Goal: Task Accomplishment & Management: Manage account settings

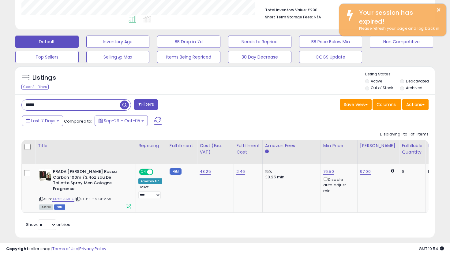
scroll to position [125, 243]
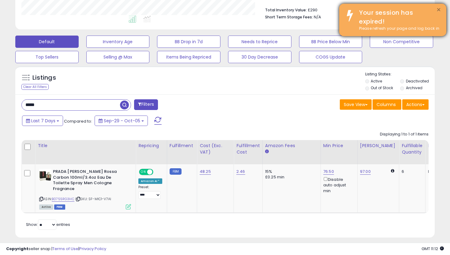
click at [439, 8] on button "×" at bounding box center [438, 10] width 5 height 8
